Goal: Check status: Check status

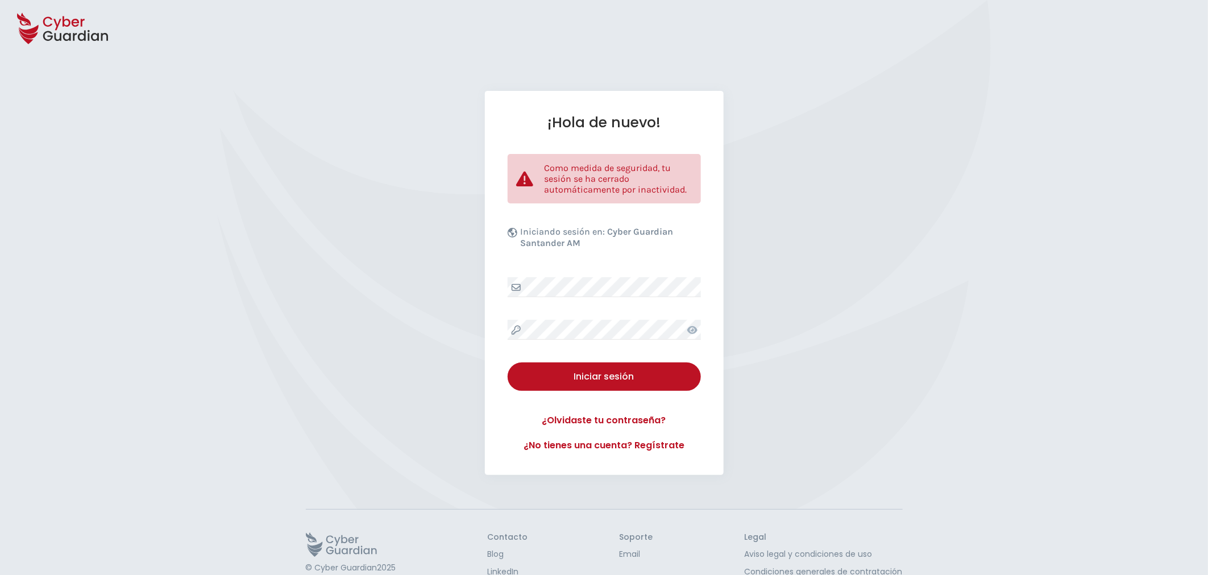
click at [690, 326] on icon at bounding box center [692, 330] width 10 height 9
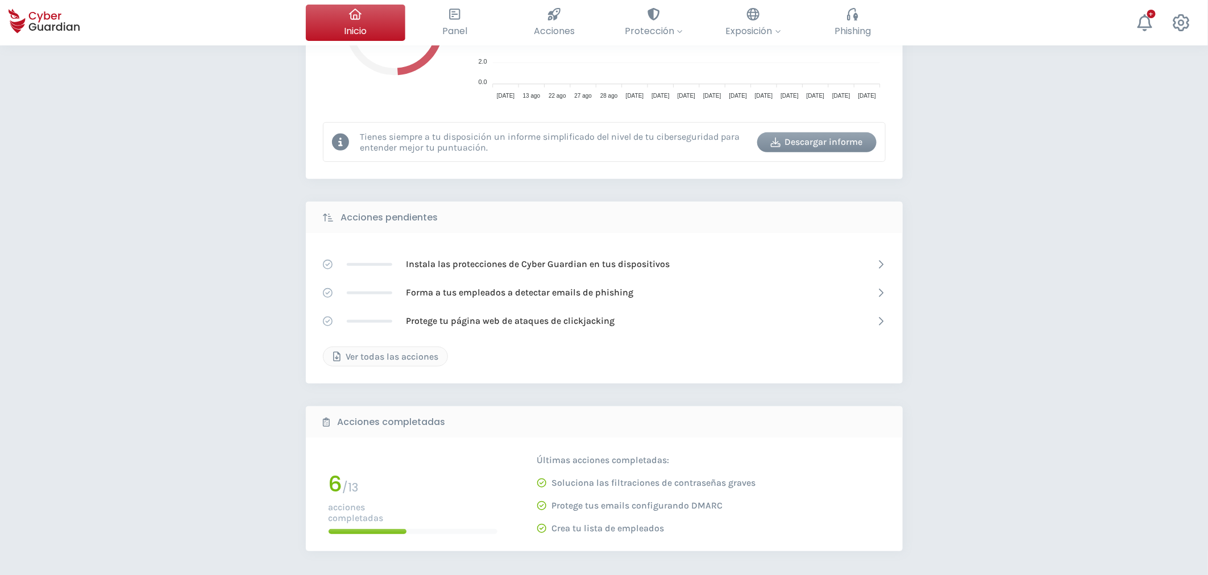
scroll to position [379, 0]
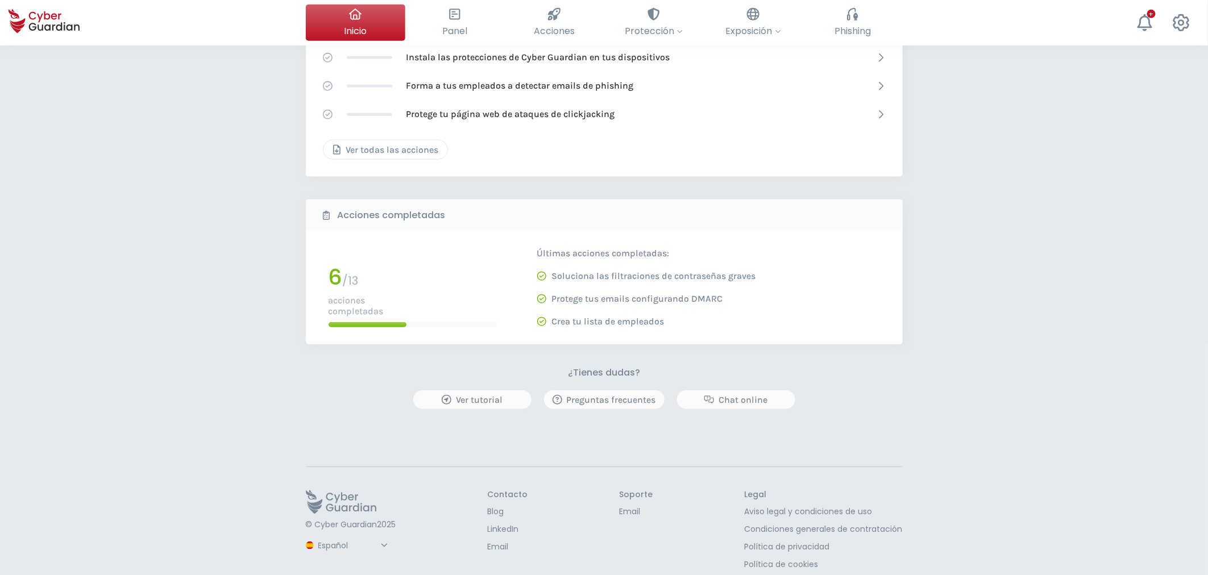
click at [393, 152] on div "Ver todas las acciones" at bounding box center [385, 150] width 107 height 14
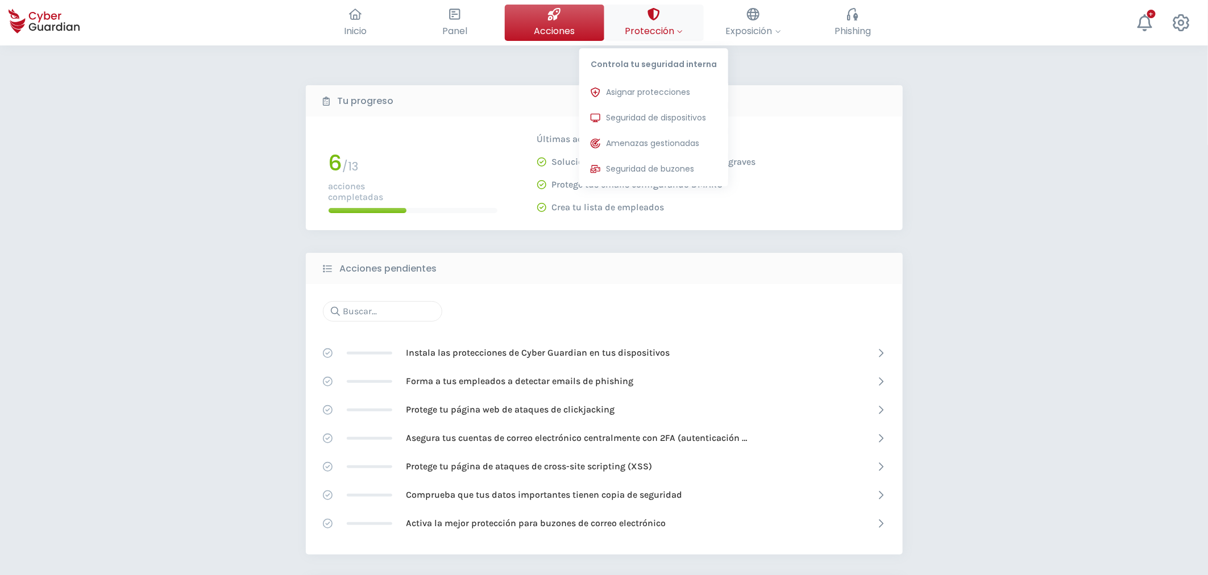
click at [647, 30] on span "Protección" at bounding box center [654, 31] width 58 height 14
click at [634, 112] on span "Seguridad de dispositivos" at bounding box center [656, 118] width 100 height 12
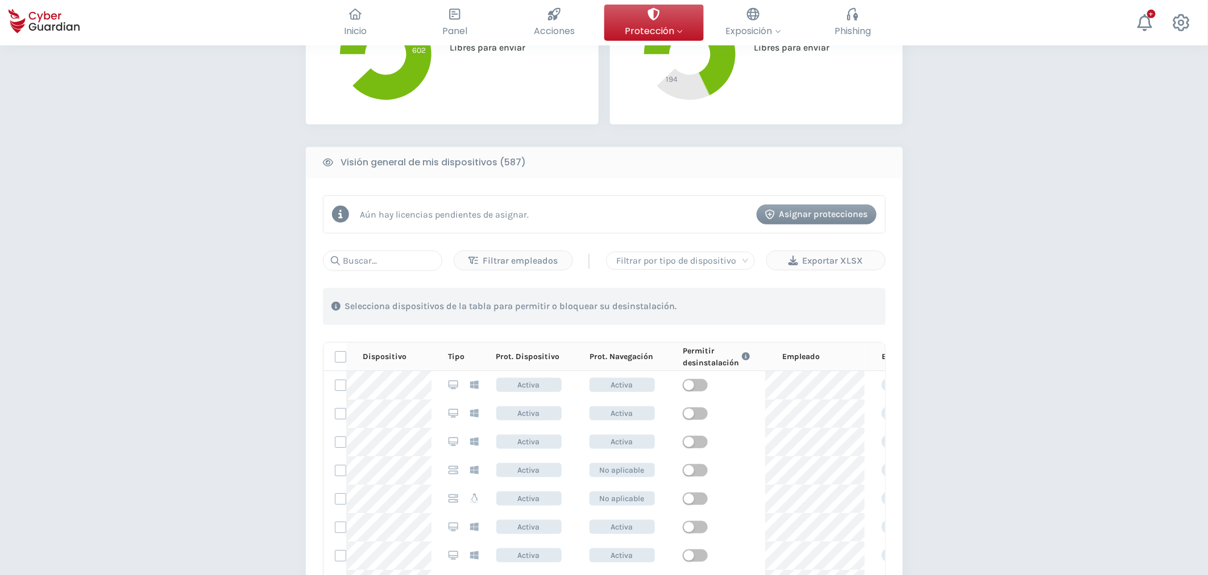
scroll to position [379, 0]
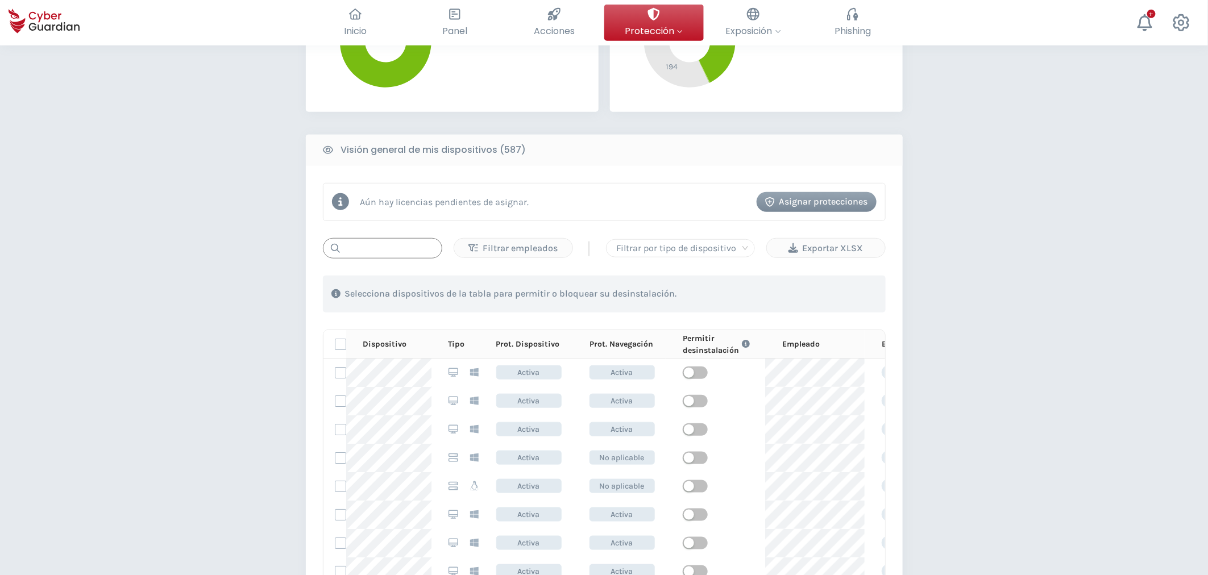
click at [372, 250] on input "text" at bounding box center [382, 248] width 119 height 20
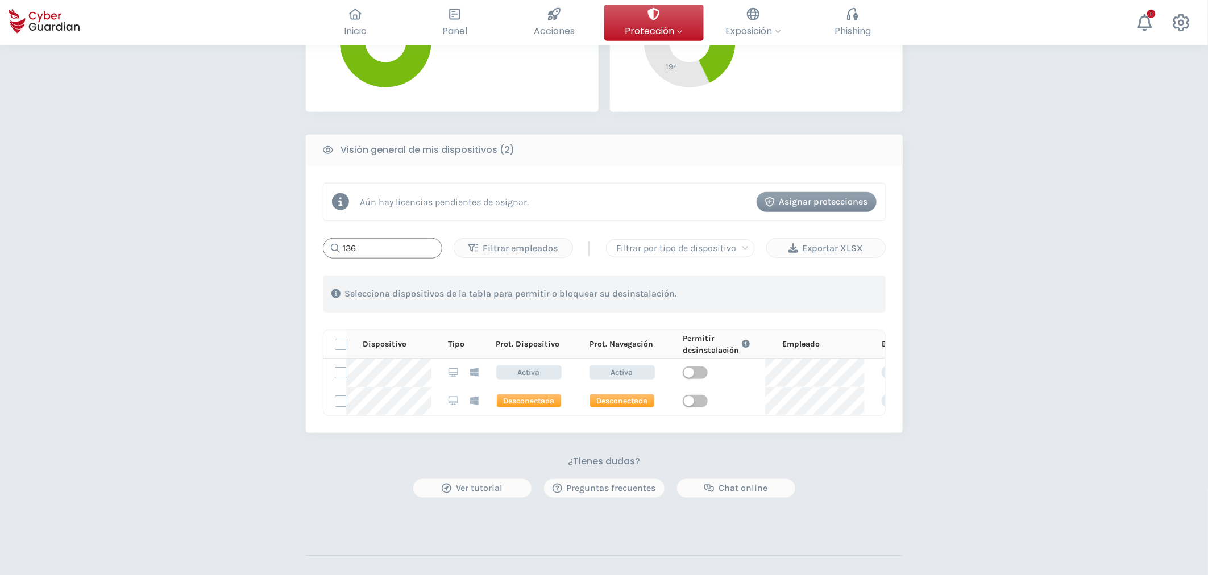
drag, startPoint x: 365, startPoint y: 246, endPoint x: 231, endPoint y: 248, distance: 134.2
click at [239, 248] on div "PROTECCIÓN > Seguridad de dispositivos ¿Cómo funciona? Añade empleados Instala …" at bounding box center [604, 171] width 1208 height 1009
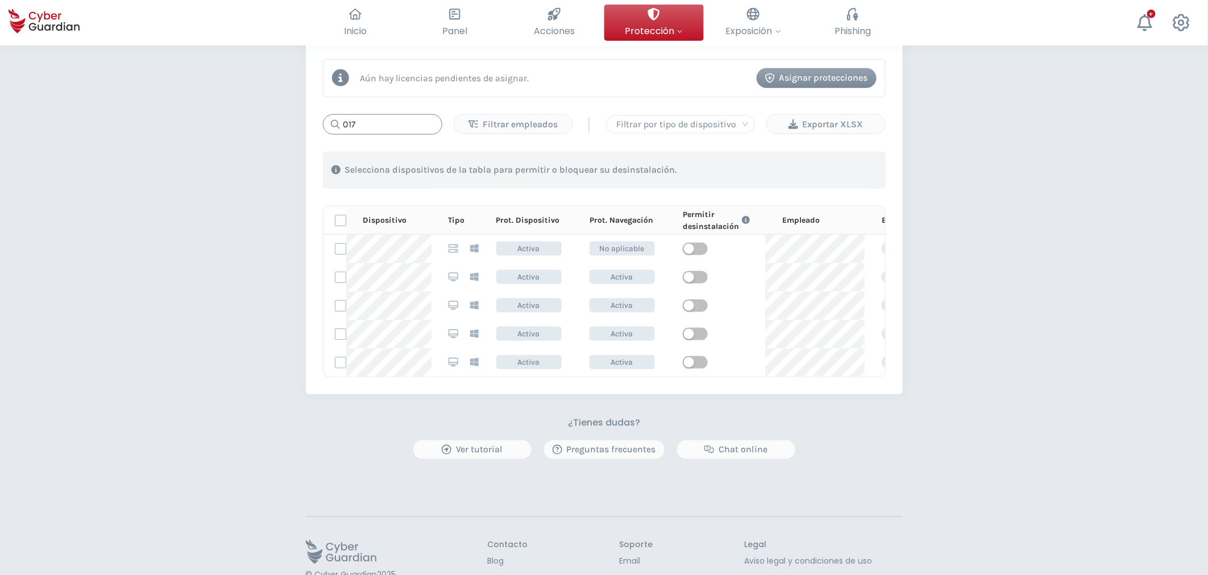
scroll to position [505, 0]
drag, startPoint x: 377, startPoint y: 123, endPoint x: 190, endPoint y: 123, distance: 186.5
click at [263, 123] on div "PROTECCIÓN > Seguridad de dispositivos ¿Cómo funciona? Añade empleados Instala …" at bounding box center [604, 88] width 1208 height 1095
paste input "PC-S082-01"
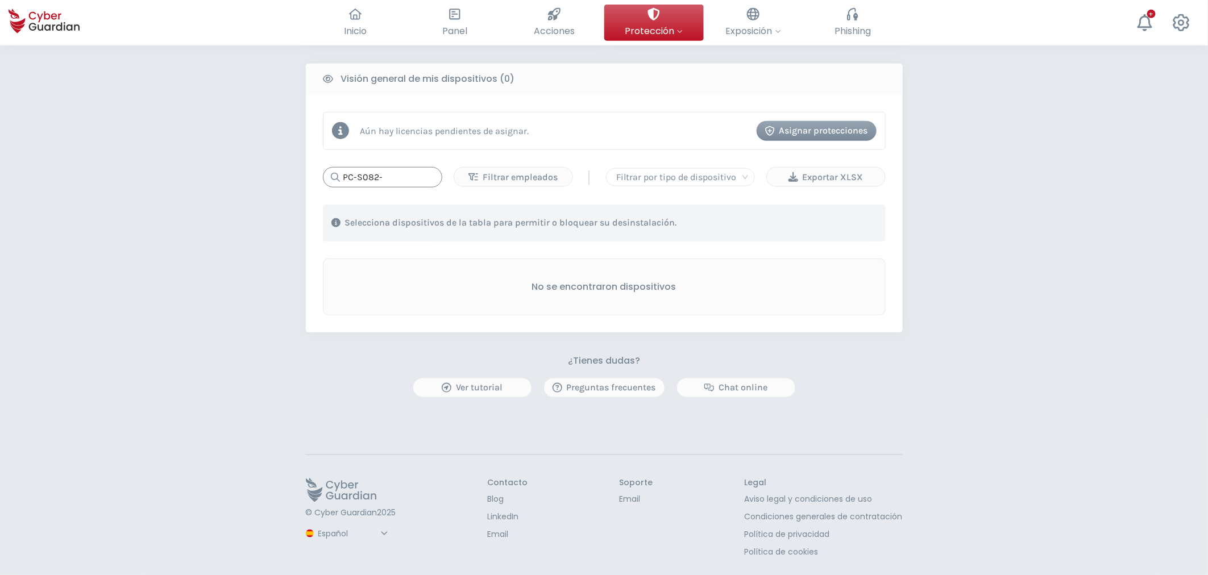
scroll to position [491, 0]
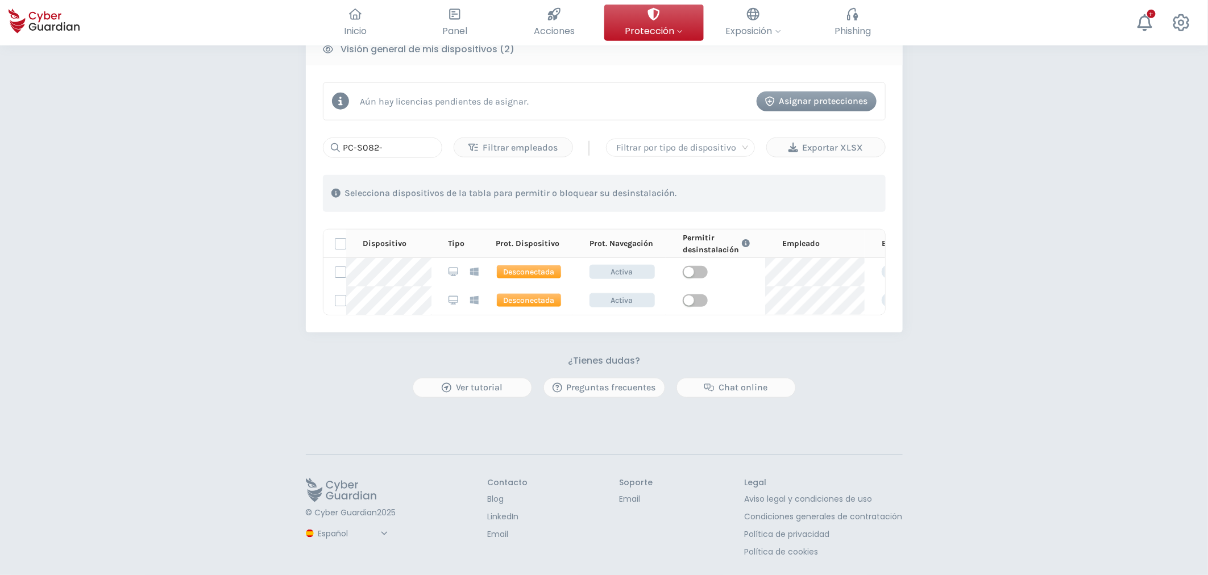
click at [209, 282] on div "PROTECCIÓN > Seguridad de dispositivos ¿Cómo funciona? Añade empleados Instala …" at bounding box center [604, 70] width 1208 height 1009
drag, startPoint x: 268, startPoint y: 342, endPoint x: 270, endPoint y: 333, distance: 9.7
click at [268, 342] on div "PROTECCIÓN > Seguridad de dispositivos ¿Cómo funciona? Añade empleados Instala …" at bounding box center [604, 70] width 1208 height 1009
drag, startPoint x: 385, startPoint y: 136, endPoint x: 258, endPoint y: 127, distance: 127.7
click at [258, 127] on div "PROTECCIÓN > Seguridad de dispositivos ¿Cómo funciona? Añade empleados Instala …" at bounding box center [604, 70] width 1208 height 1009
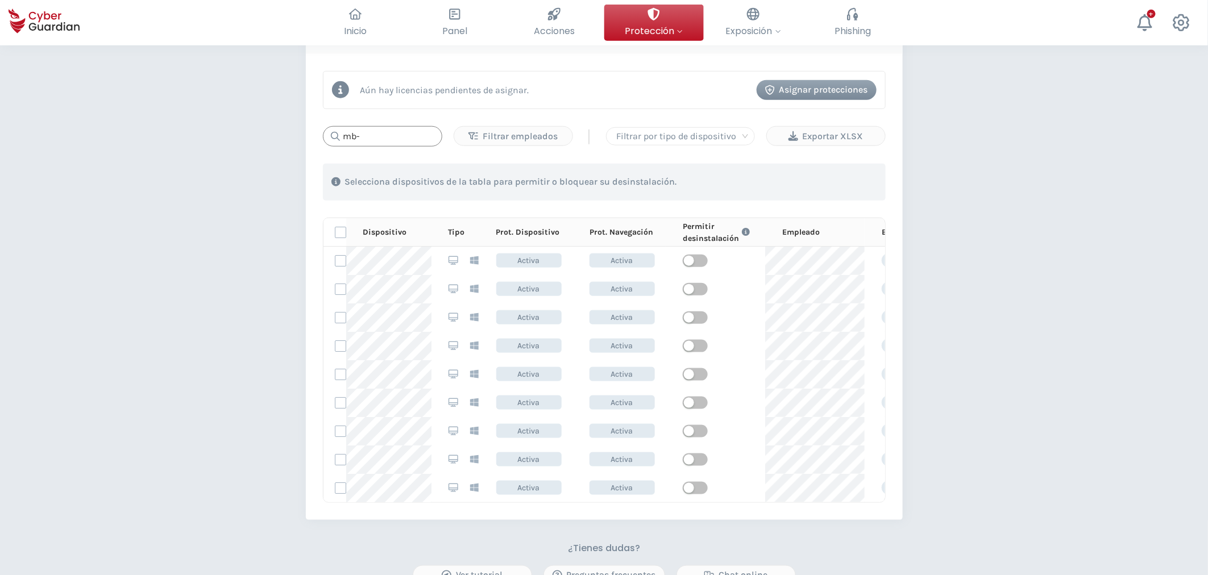
scroll to position [462, 0]
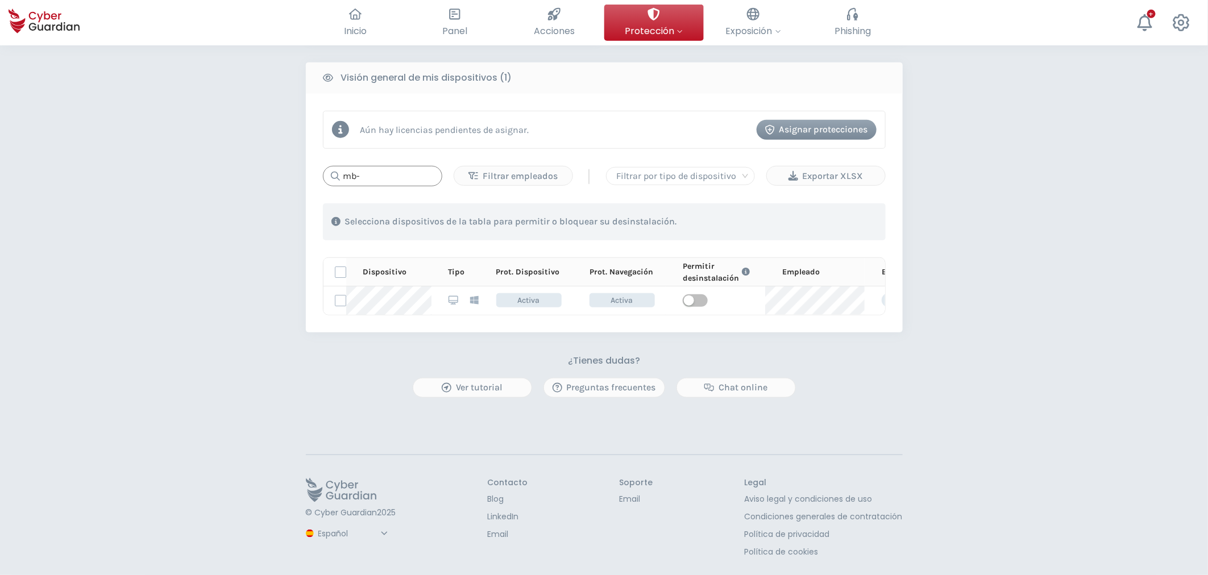
type input "mb-"
